Goal: Browse casually

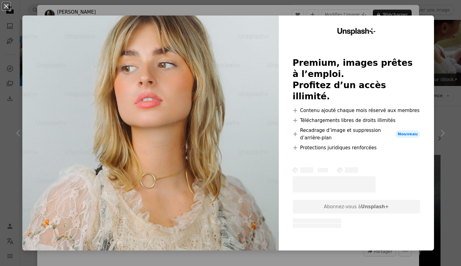
scroll to position [469, 0]
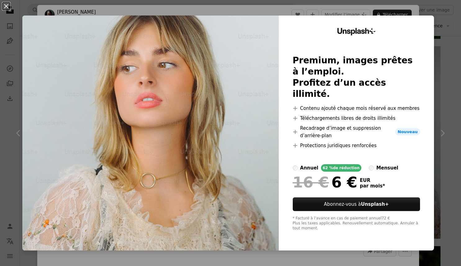
click at [450, 13] on div "An X shape Unsplash+ Premium, images prêtes à l’emploi. Profitez d’un accès ill…" at bounding box center [230, 133] width 461 height 266
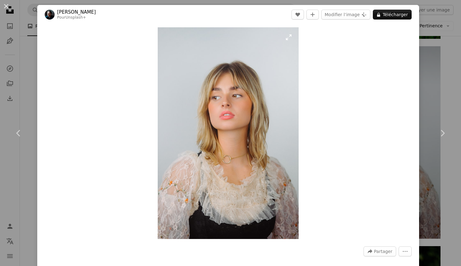
click at [249, 103] on img "Zoom sur cette image" at bounding box center [228, 133] width 141 height 212
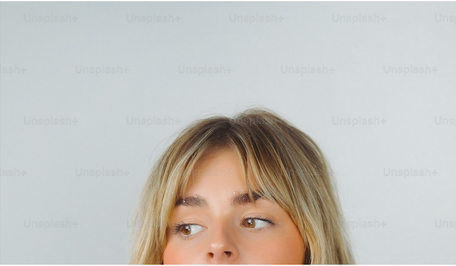
scroll to position [210, 0]
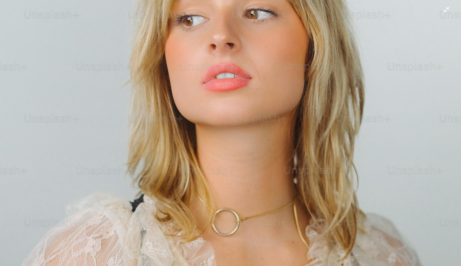
click at [224, 22] on img "Zoom arrière sur cette image" at bounding box center [231, 136] width 462 height 693
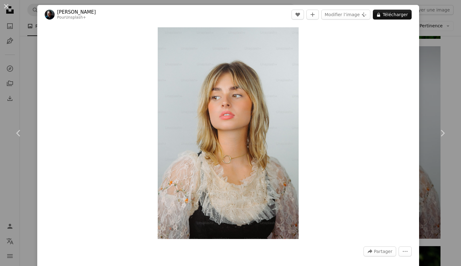
click at [422, 52] on div "An X shape Chevron left Chevron right [PERSON_NAME] Pour Unsplash+ A heart A pl…" at bounding box center [230, 133] width 461 height 266
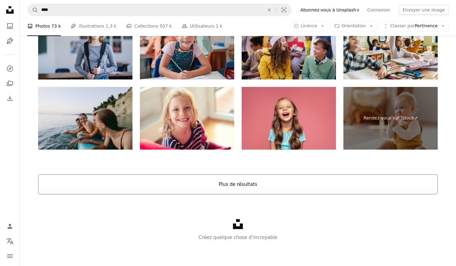
click at [233, 183] on button "Plus de résultats" at bounding box center [238, 184] width 400 height 20
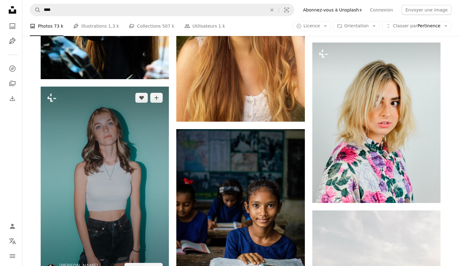
scroll to position [1789, 0]
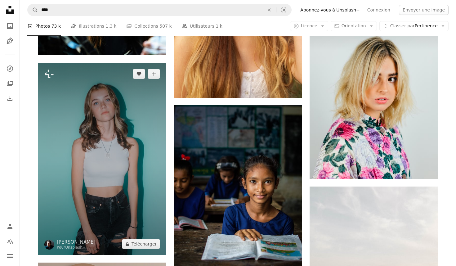
click at [83, 132] on img at bounding box center [102, 159] width 128 height 193
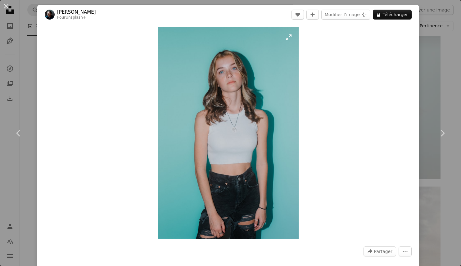
click at [290, 38] on img "Zoom sur cette image" at bounding box center [228, 133] width 141 height 212
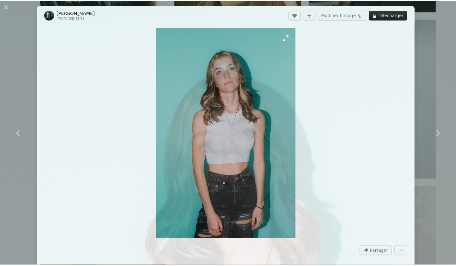
scroll to position [210, 0]
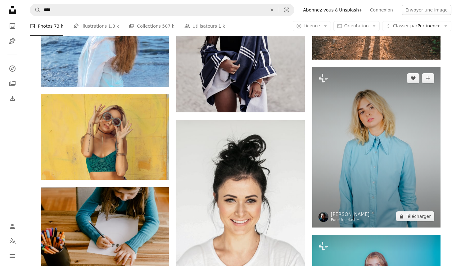
scroll to position [2549, 0]
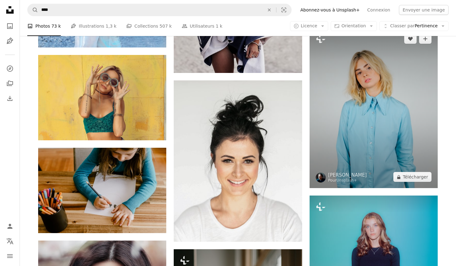
click at [355, 108] on img at bounding box center [374, 108] width 128 height 161
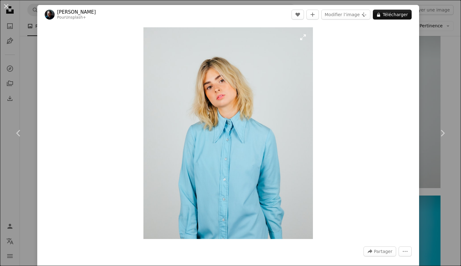
click at [241, 110] on img "Zoom sur cette image" at bounding box center [228, 133] width 170 height 212
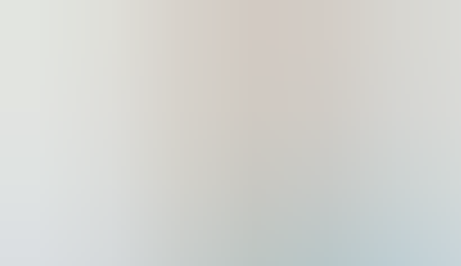
scroll to position [152, 0]
